Goal: Complete application form: Complete application form

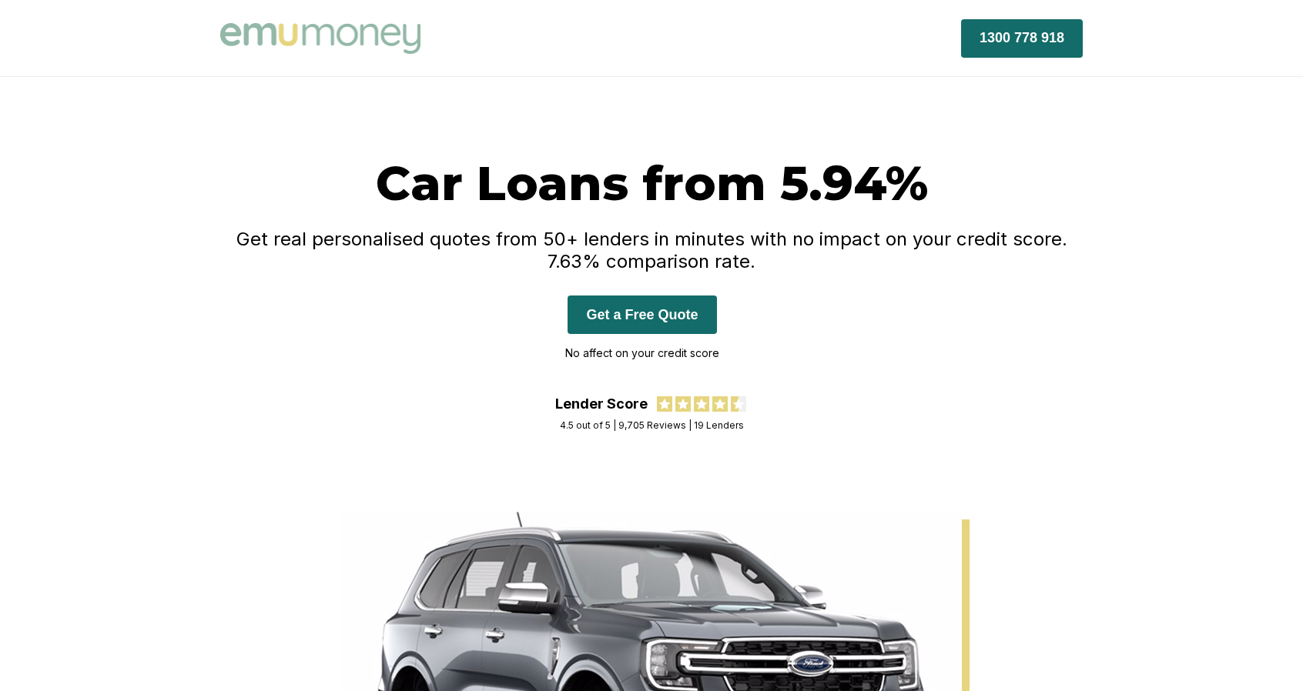
click at [448, 336] on div "Car Loans from 5.94% Get real personalised quotes from 50+ lenders in minutes w…" at bounding box center [651, 275] width 862 height 242
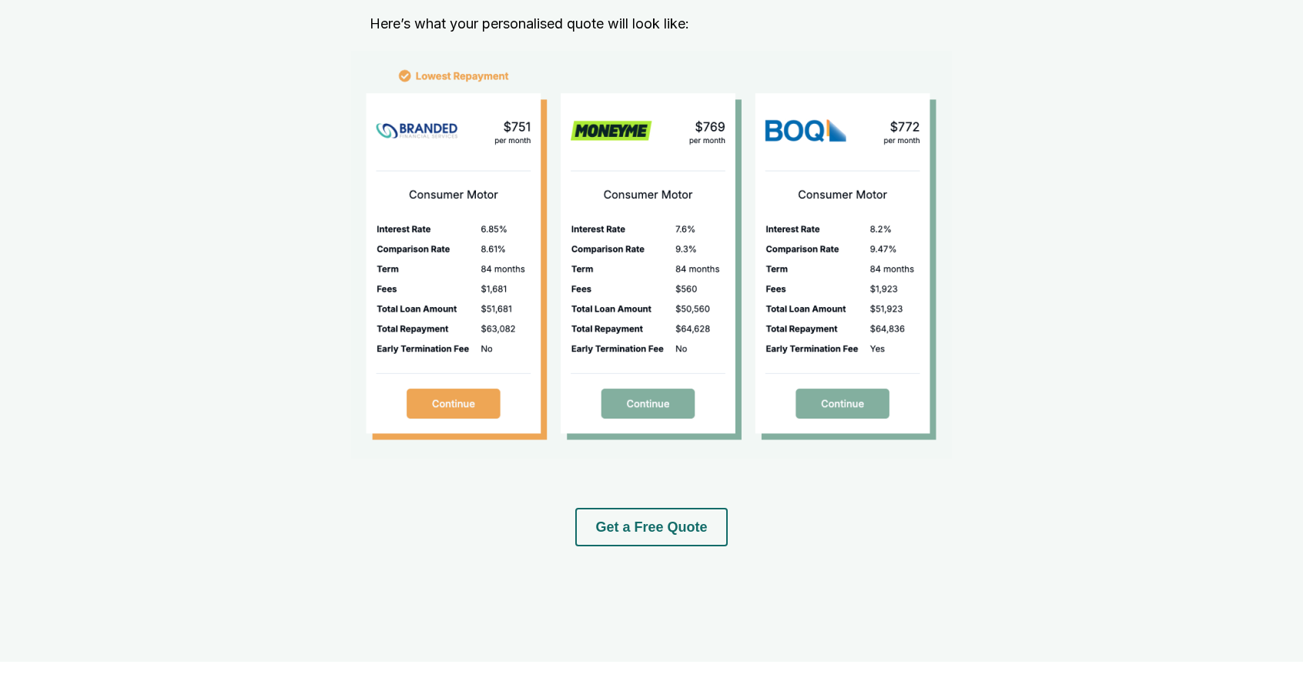
scroll to position [1860, 0]
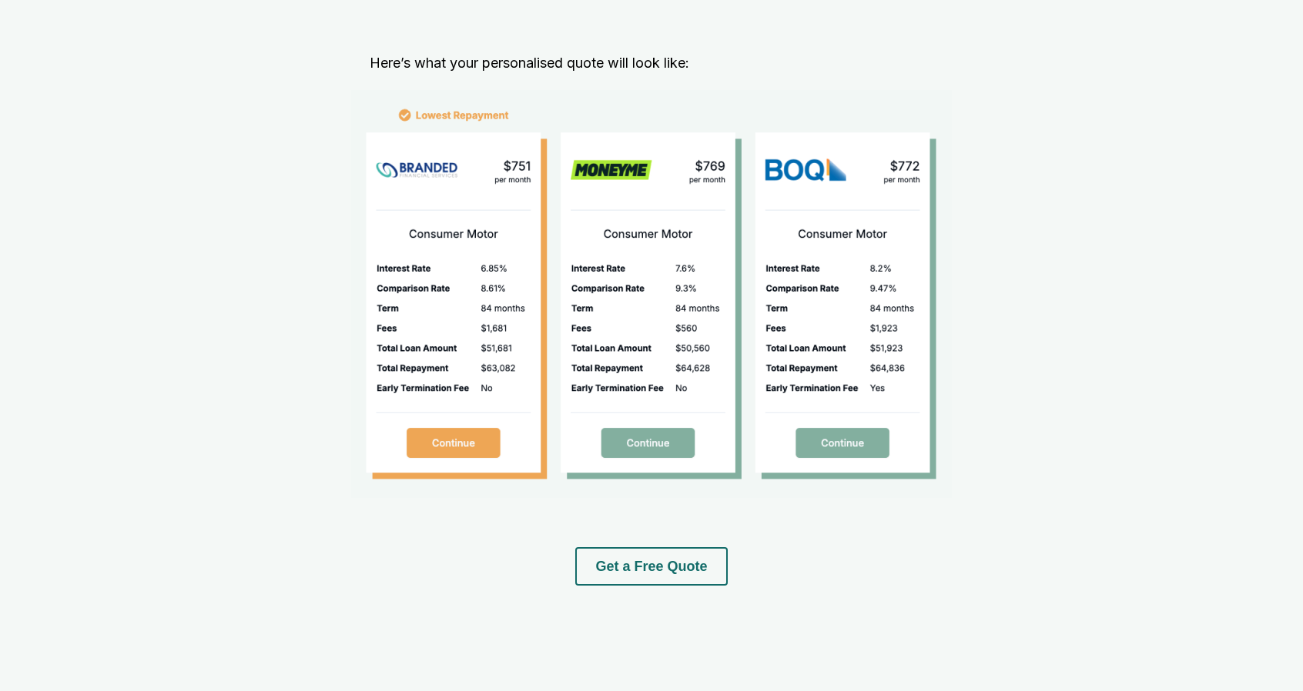
click at [474, 462] on img at bounding box center [651, 294] width 601 height 408
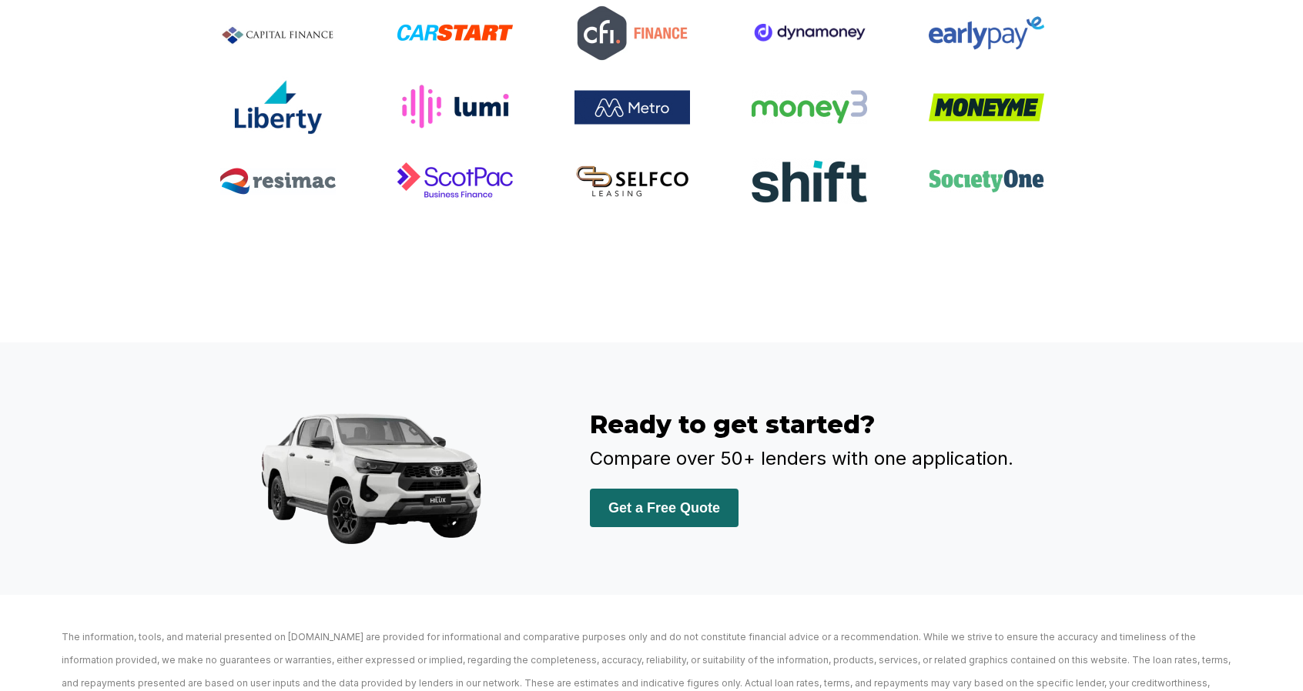
scroll to position [3367, 0]
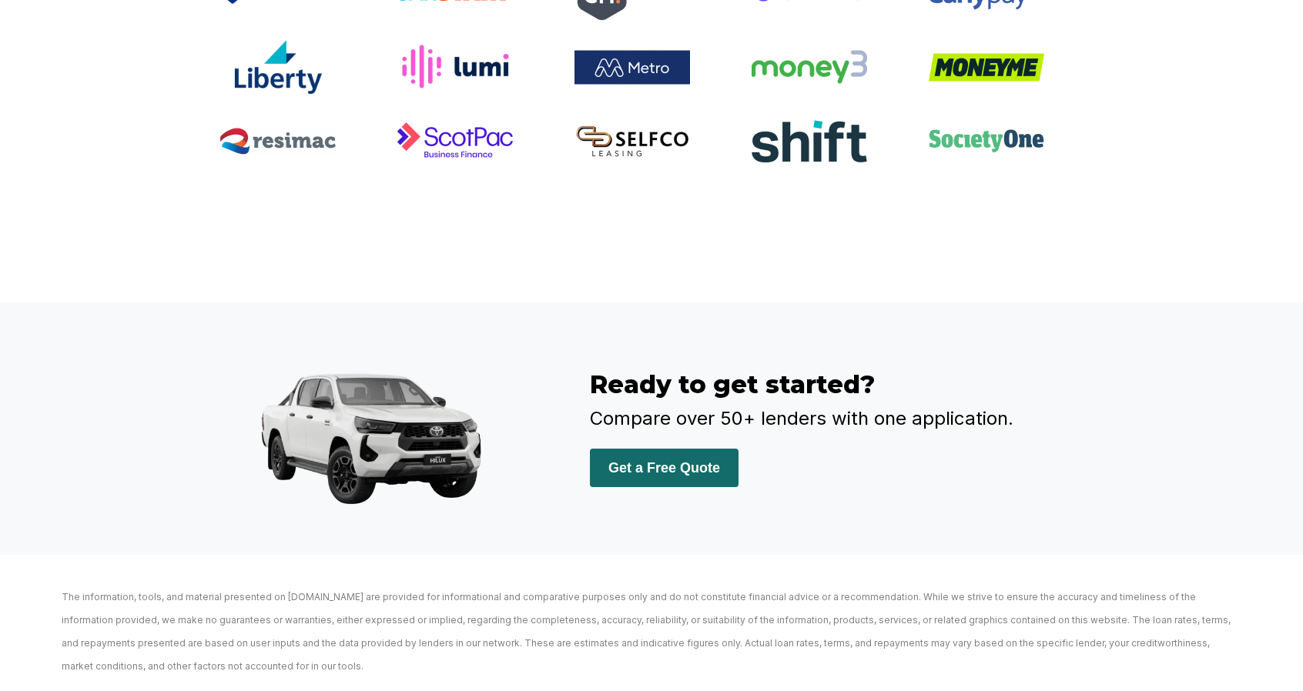
click at [728, 487] on button "Get a Free Quote" at bounding box center [664, 468] width 149 height 38
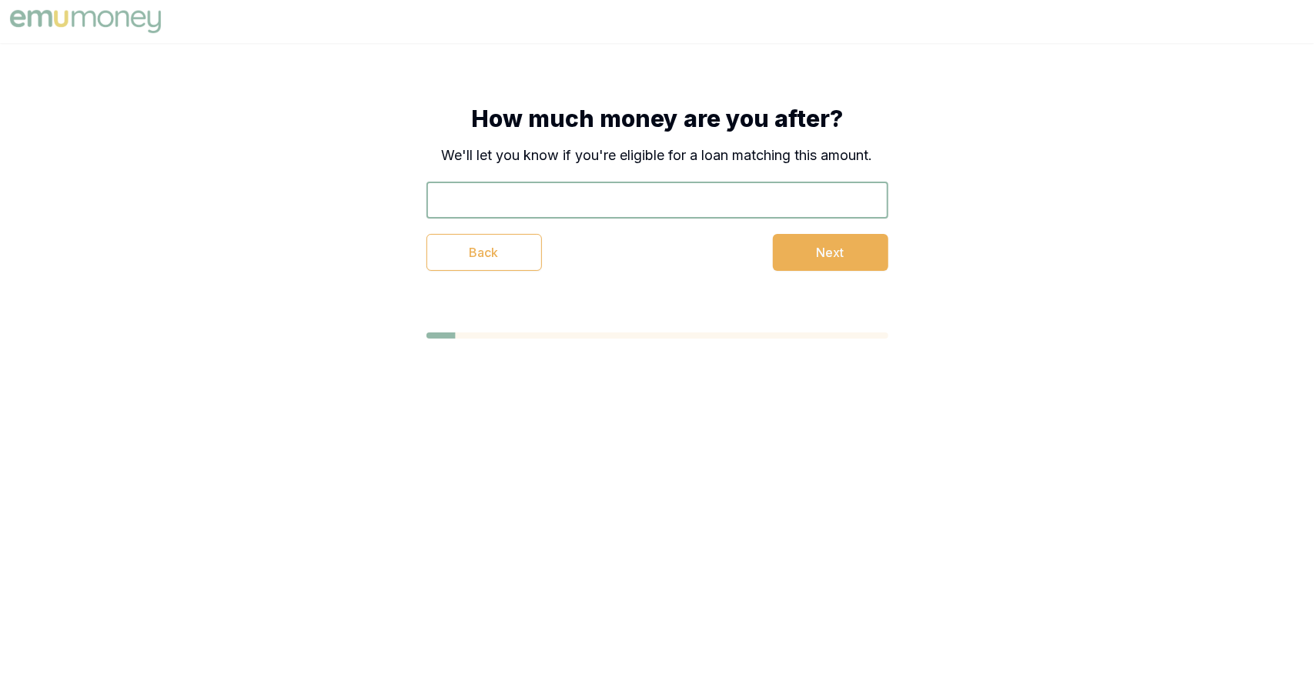
click at [459, 186] on input "text" at bounding box center [658, 200] width 462 height 37
type input "$20,000"
click at [839, 263] on button "Next" at bounding box center [830, 252] width 115 height 37
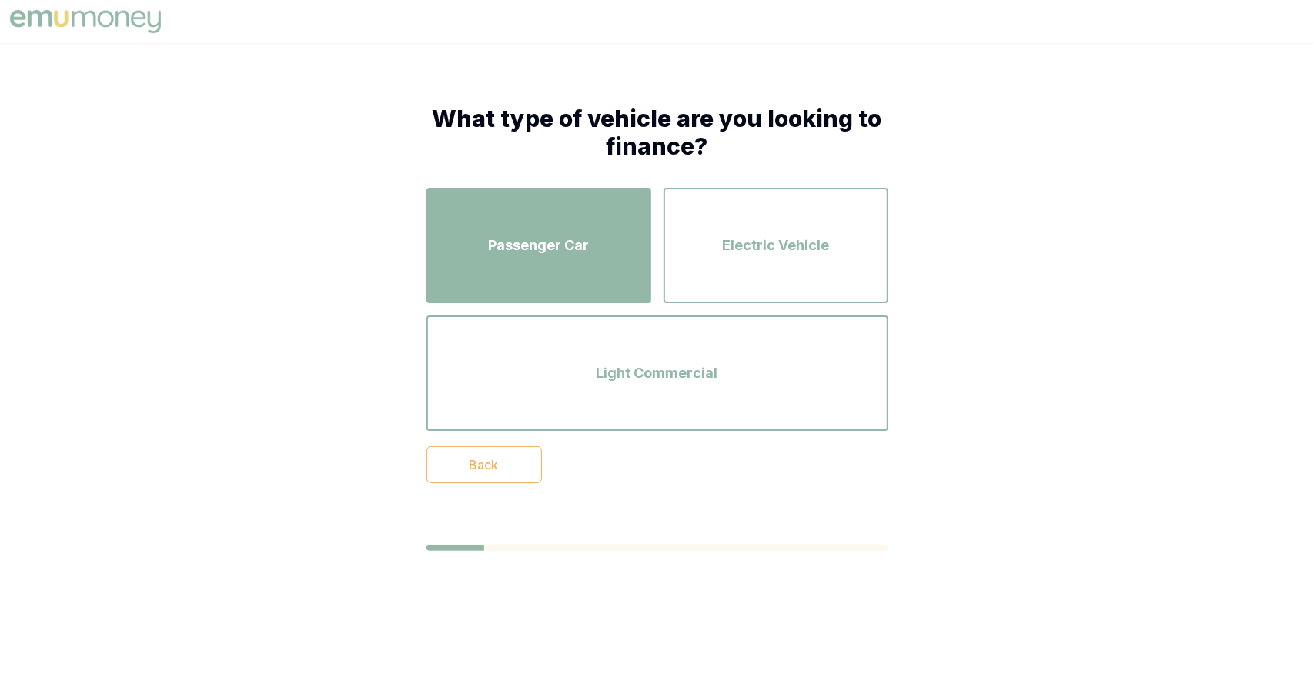
click at [591, 243] on div "Passenger Car" at bounding box center [538, 246] width 197 height 88
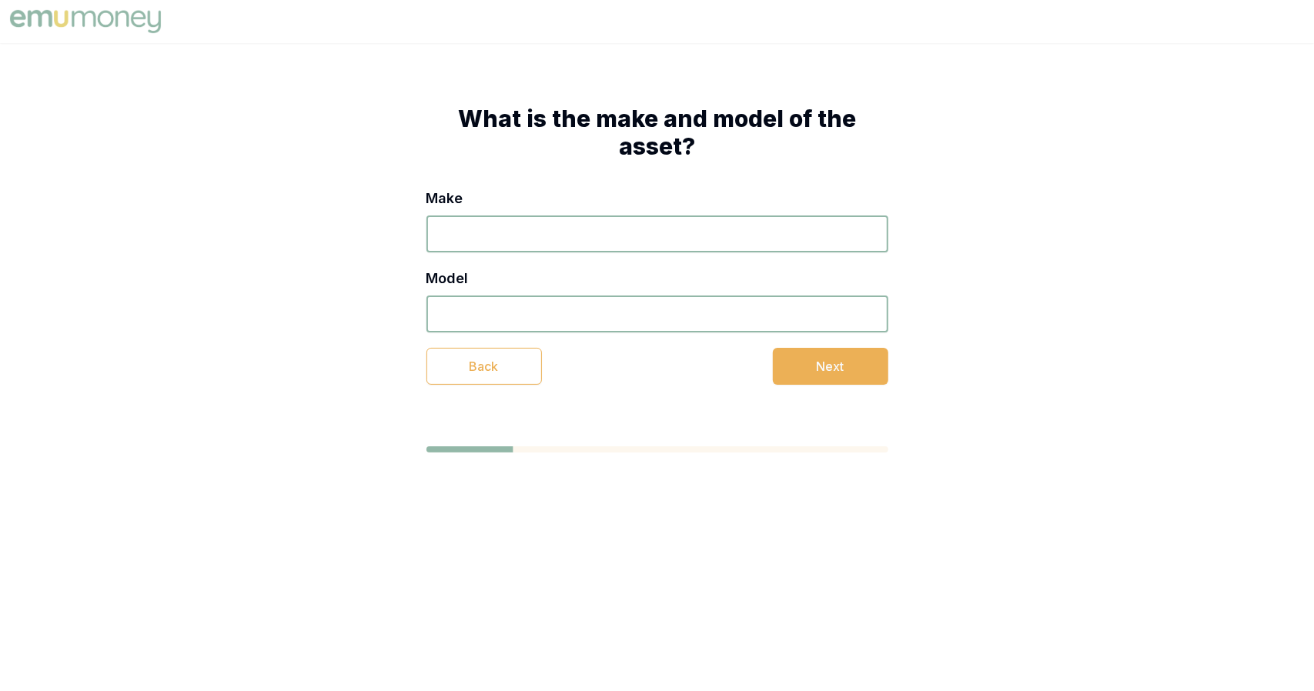
click at [591, 243] on input "Make" at bounding box center [658, 234] width 462 height 37
